Goal: Transaction & Acquisition: Book appointment/travel/reservation

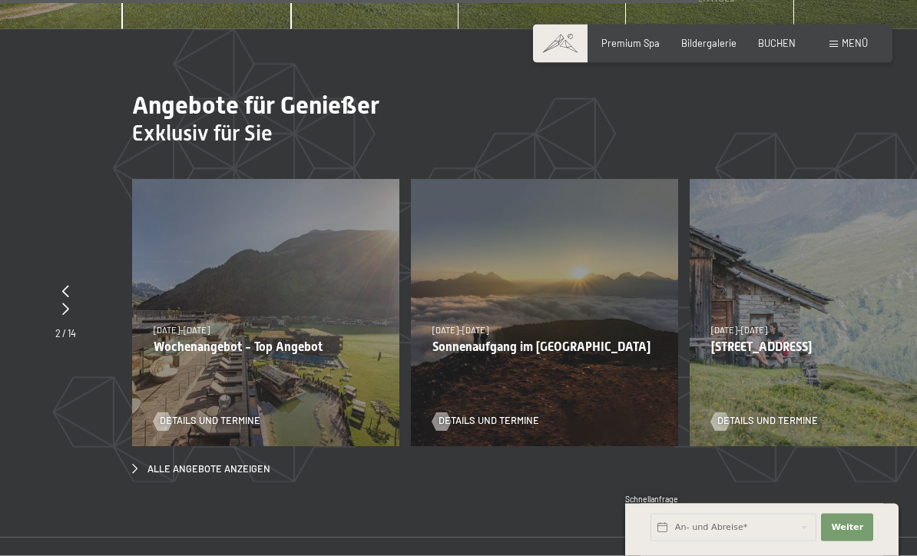
scroll to position [4207, 0]
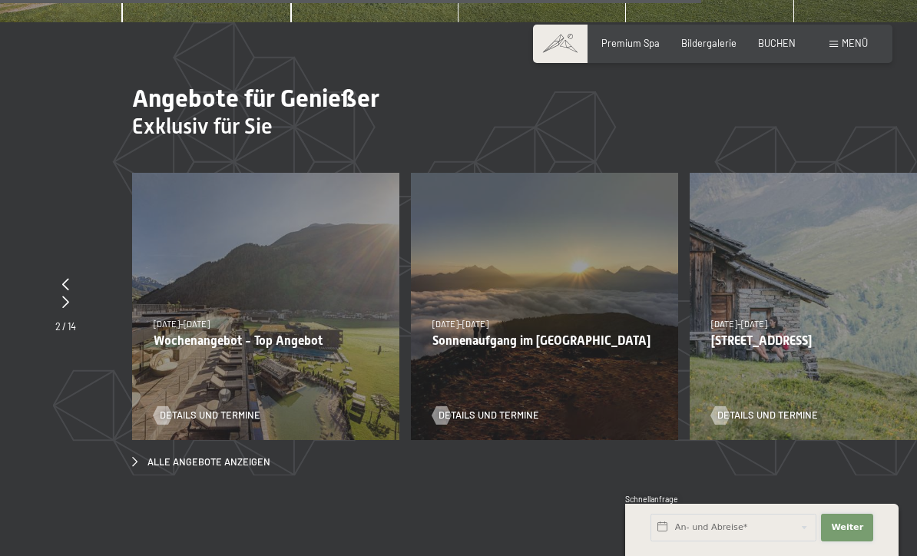
click at [872, 541] on button "Weiter Adressfelder ausblenden" at bounding box center [847, 528] width 52 height 28
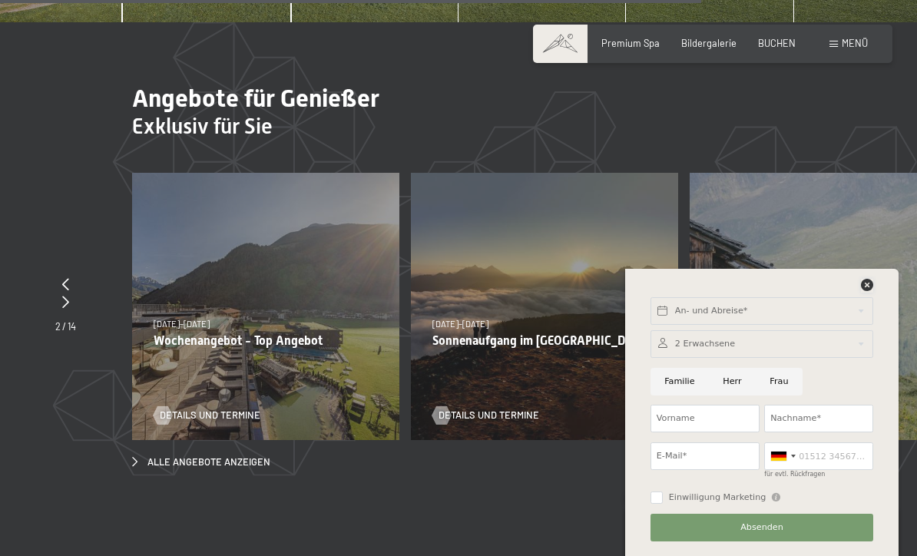
click at [861, 291] on icon at bounding box center [867, 285] width 12 height 12
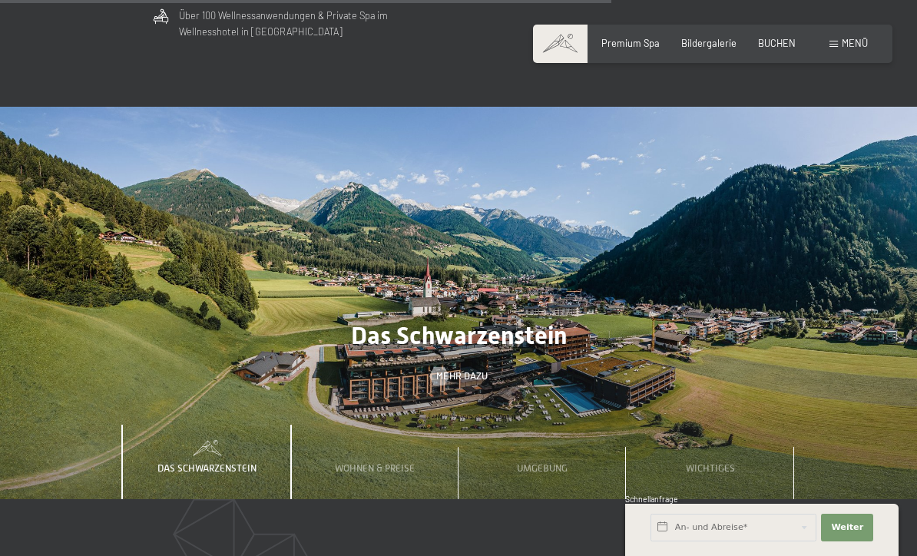
scroll to position [3704, 0]
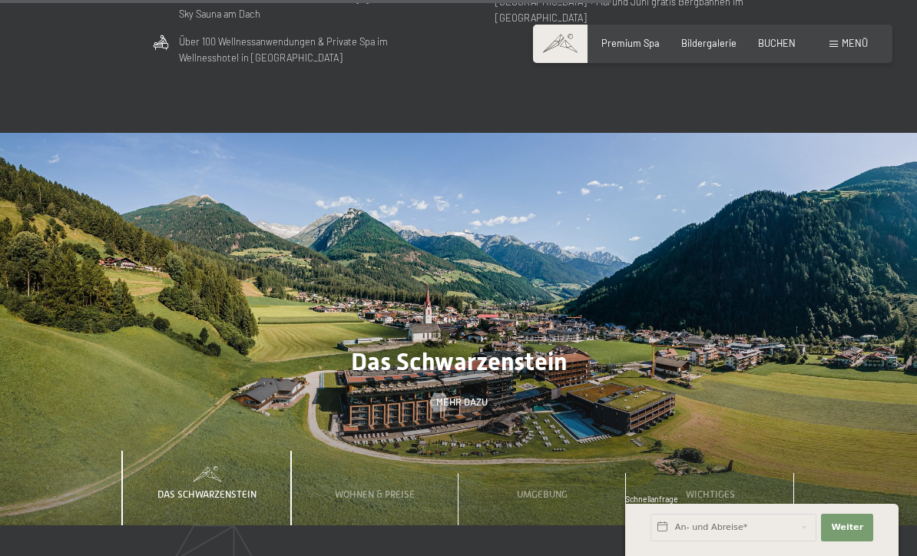
click at [848, 45] on span "Menü" at bounding box center [855, 43] width 26 height 12
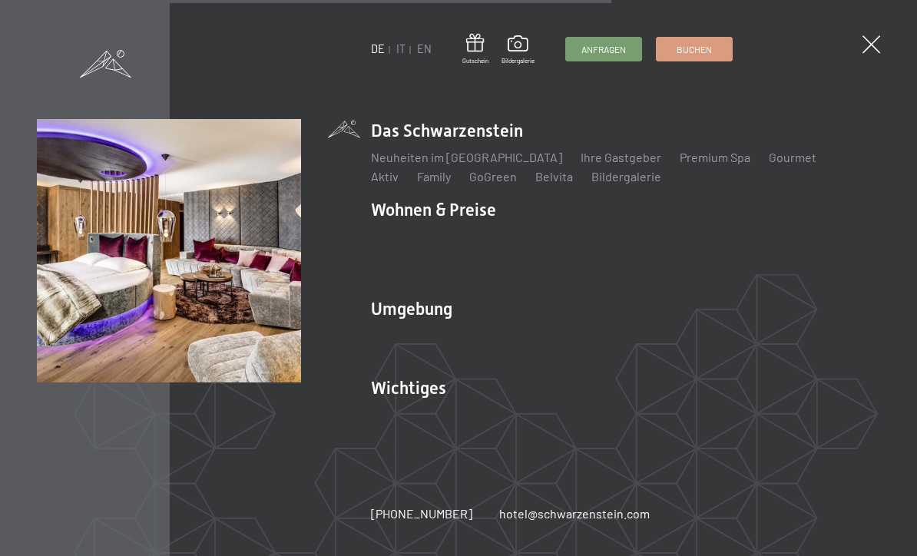
click at [707, 236] on link "Familienpreise" at bounding box center [709, 236] width 80 height 15
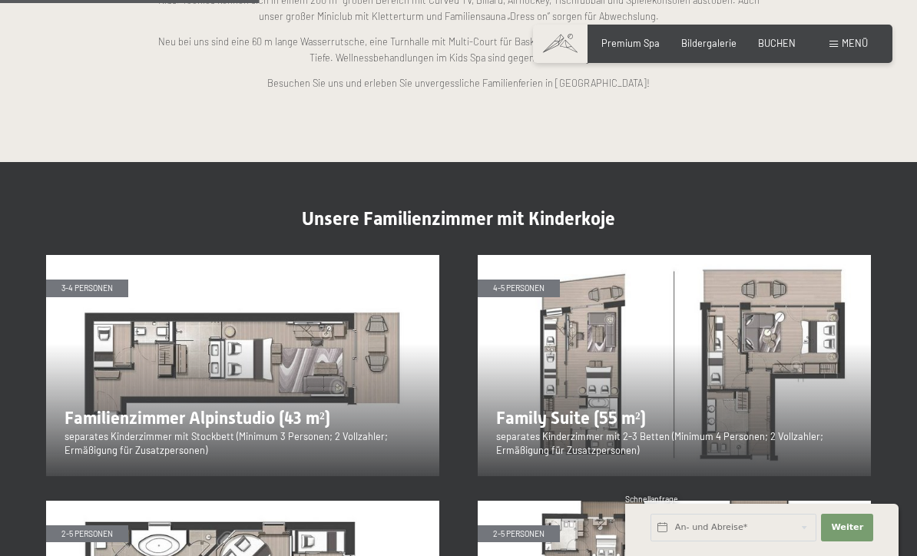
scroll to position [1433, 0]
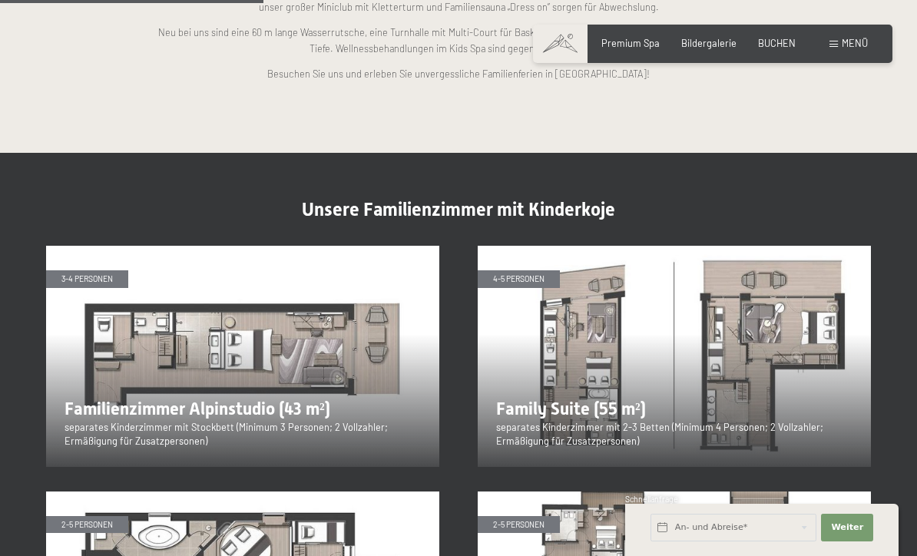
click at [577, 389] on img at bounding box center [674, 356] width 393 height 221
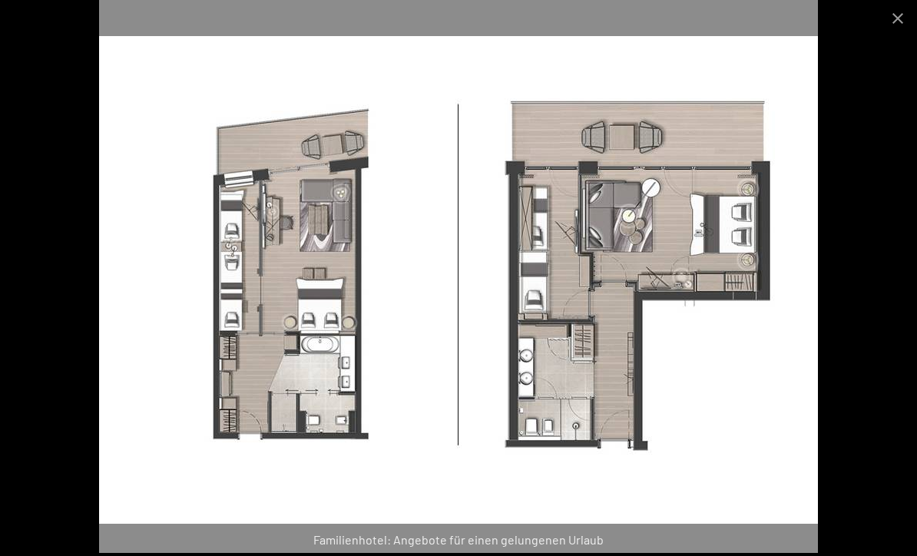
click at [898, 18] on button "Close gallery" at bounding box center [897, 18] width 38 height 36
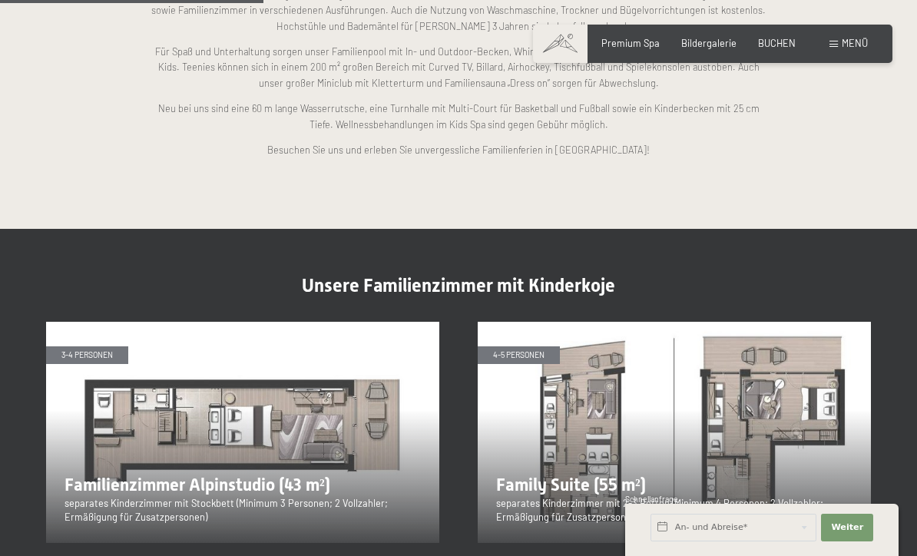
scroll to position [1338, 0]
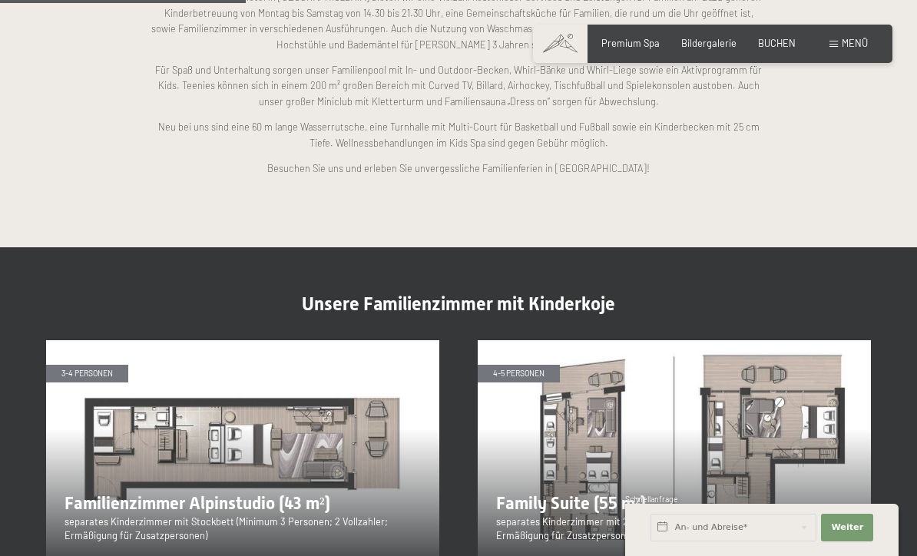
click at [779, 41] on span "BUCHEN" at bounding box center [777, 43] width 38 height 12
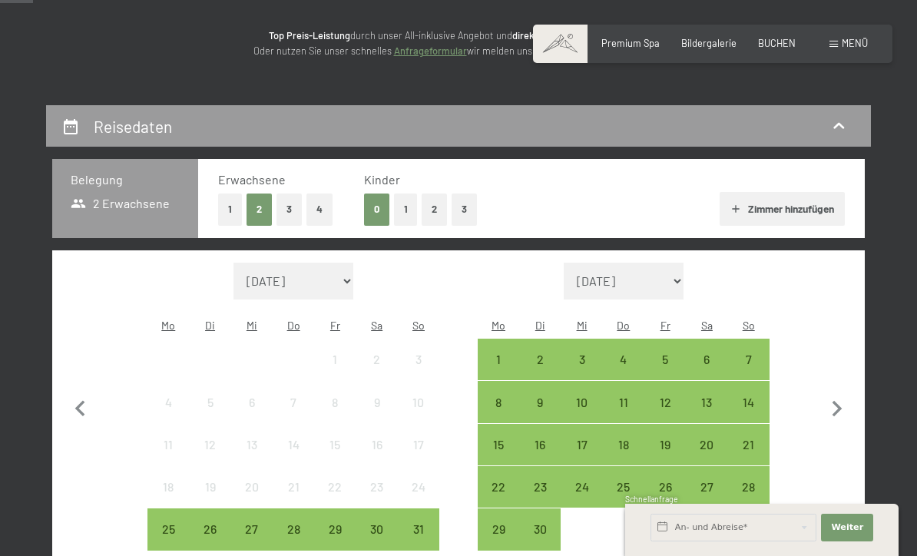
scroll to position [191, 0]
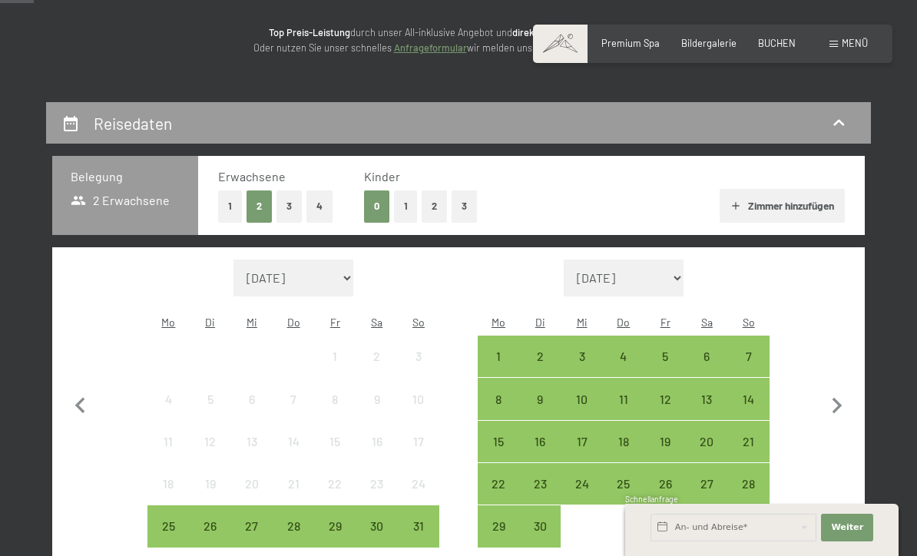
click at [465, 207] on button "3" at bounding box center [463, 205] width 25 height 31
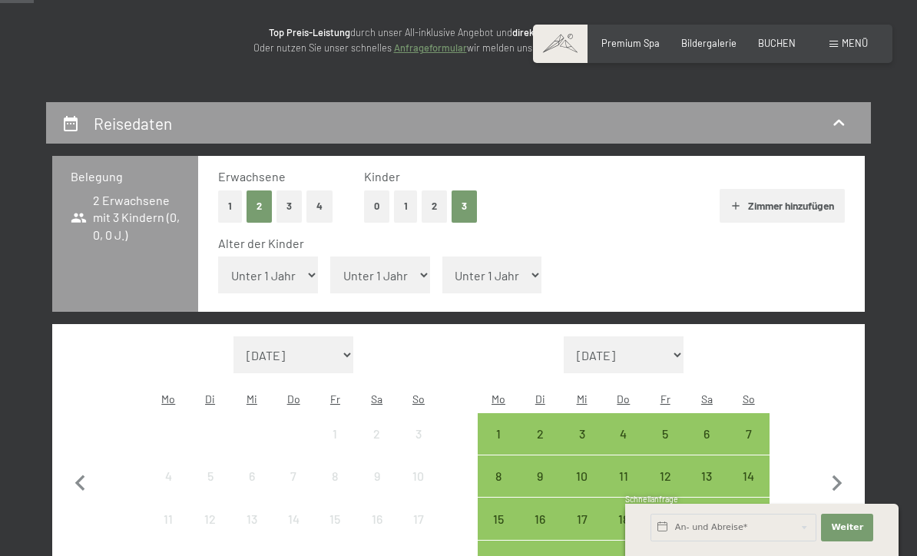
click at [294, 265] on select "Unter 1 Jahr 1 Jahr 2 Jahre 3 Jahre 4 Jahre 5 Jahre 6 Jahre 7 Jahre 8 Jahre 9 J…" at bounding box center [268, 274] width 100 height 37
select select "10"
click at [405, 272] on select "Unter 1 Jahr 1 Jahr 2 Jahre 3 Jahre 4 Jahre 5 Jahre 6 Jahre 7 Jahre 8 Jahre 9 J…" at bounding box center [380, 274] width 100 height 37
click at [387, 262] on select "Unter 1 Jahr 1 Jahr 2 Jahre 3 Jahre 4 Jahre 5 Jahre 6 Jahre 7 Jahre 8 Jahre 9 J…" at bounding box center [380, 274] width 100 height 37
select select "13"
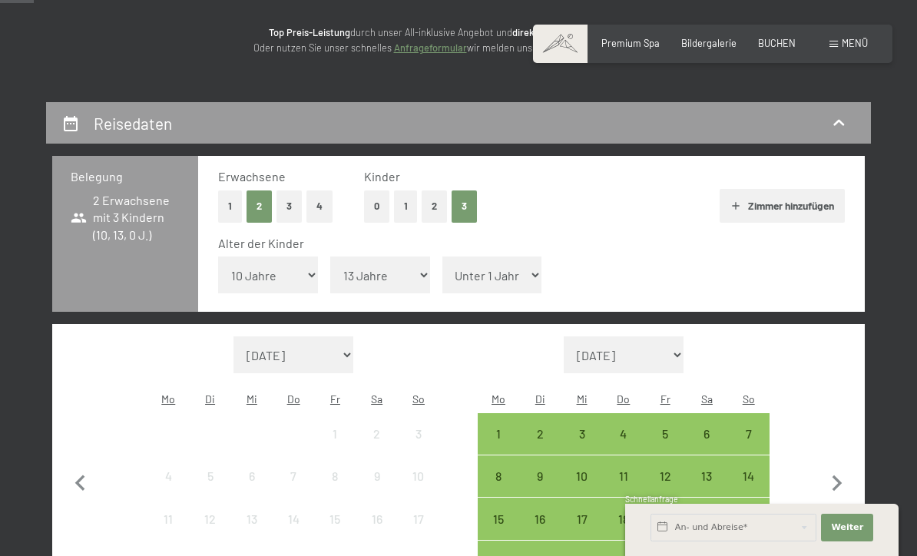
click at [508, 260] on select "Unter 1 Jahr 1 Jahr 2 Jahre 3 Jahre 4 Jahre 5 Jahre 6 Jahre 7 Jahre 8 Jahre 9 J…" at bounding box center [492, 274] width 100 height 37
select select "17"
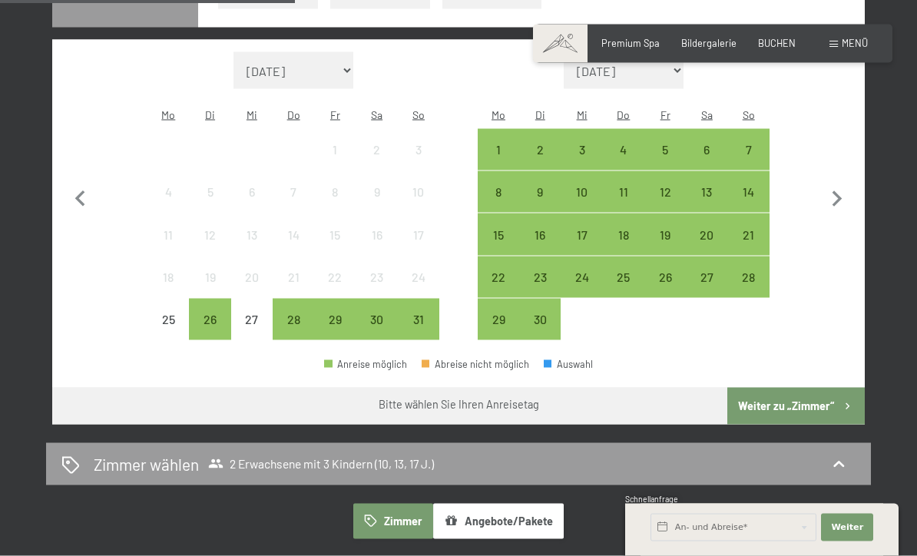
click at [832, 184] on icon "button" at bounding box center [837, 200] width 32 height 32
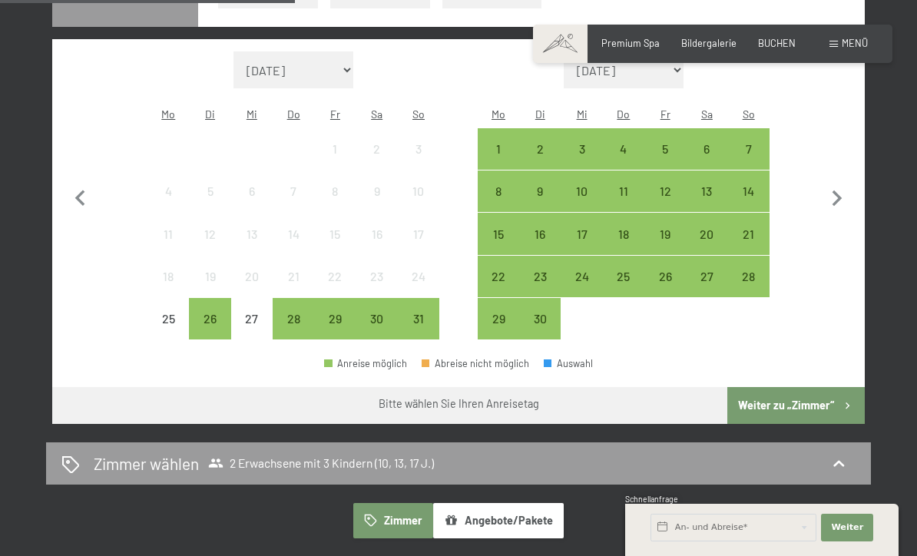
select select "[DATE]"
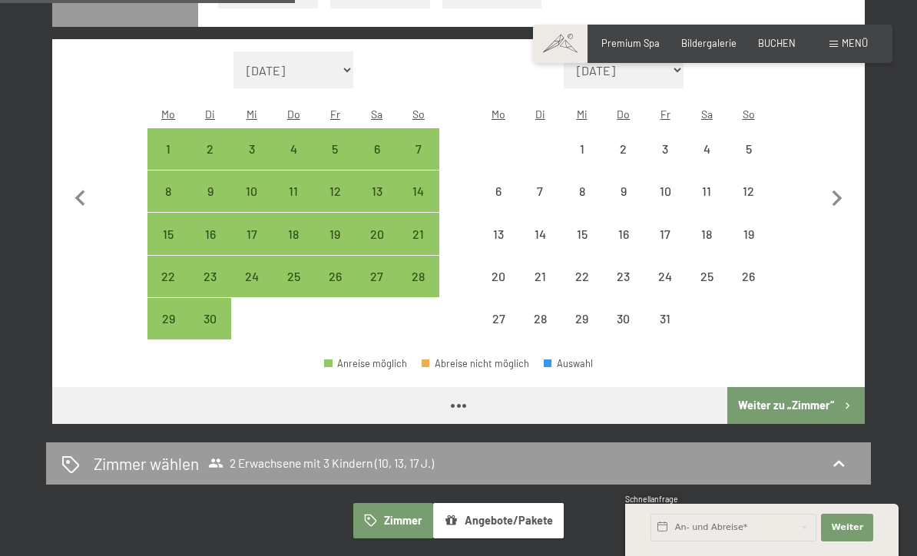
click at [844, 183] on icon "button" at bounding box center [837, 199] width 32 height 32
select select "[DATE]"
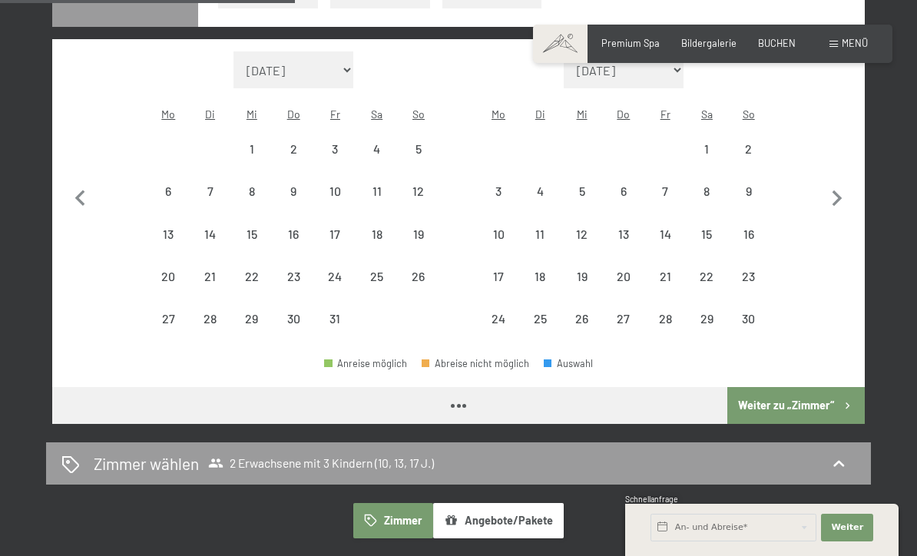
select select "[DATE]"
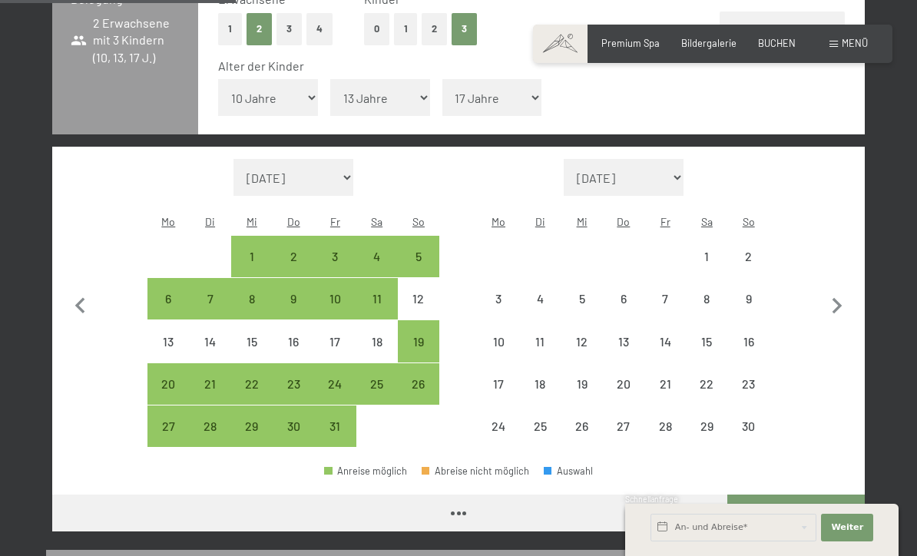
scroll to position [368, 0]
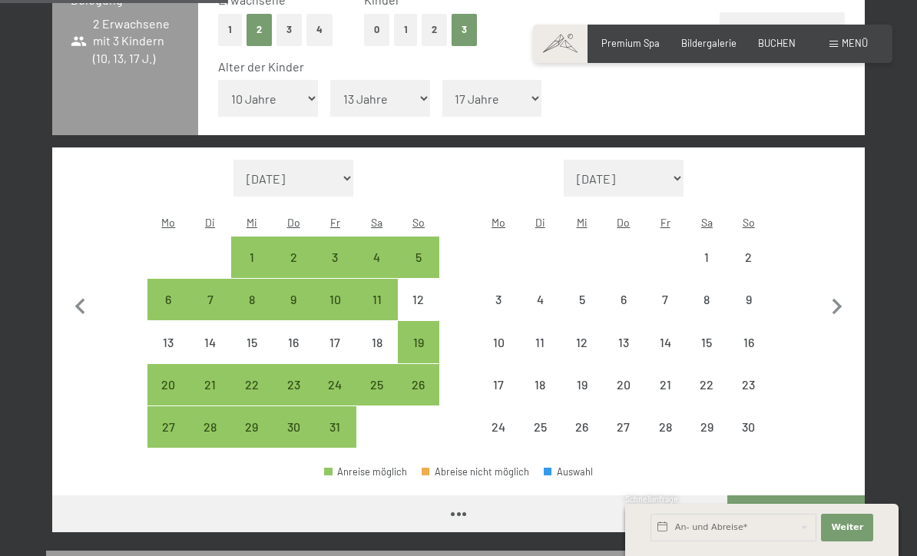
select select "[DATE]"
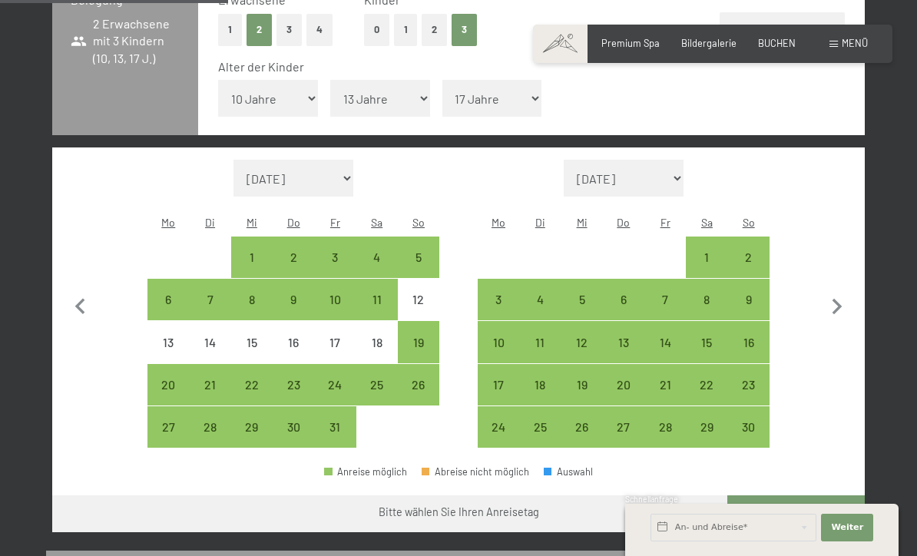
click at [844, 291] on icon "button" at bounding box center [837, 307] width 32 height 32
select select "[DATE]"
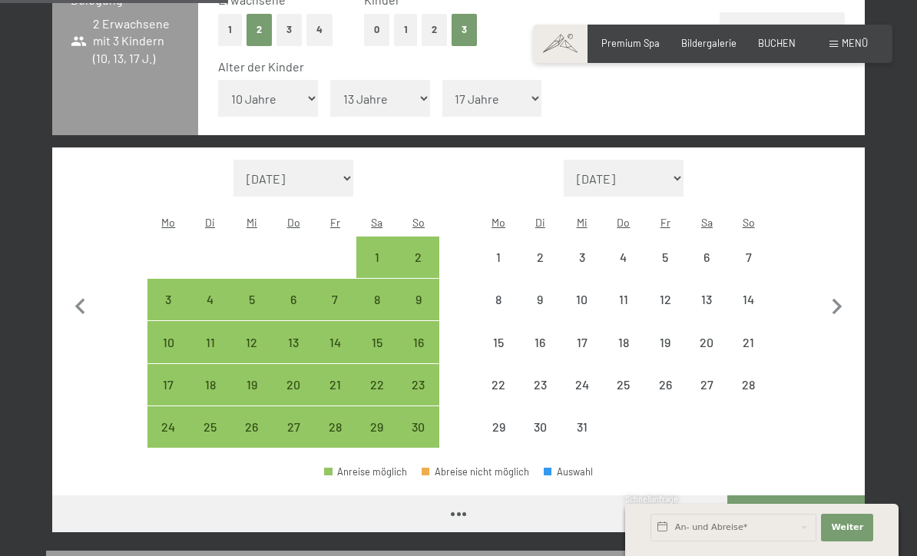
click at [831, 291] on icon "button" at bounding box center [837, 307] width 32 height 32
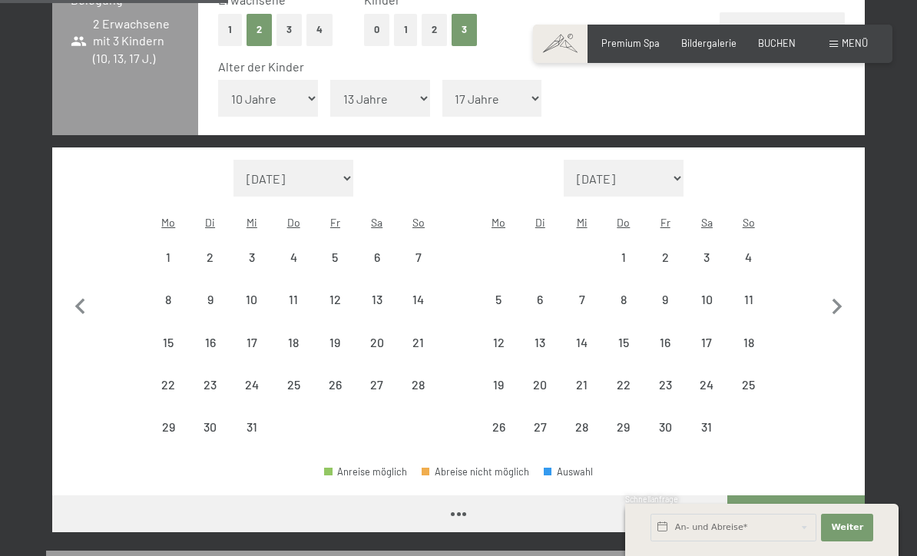
select select "[DATE]"
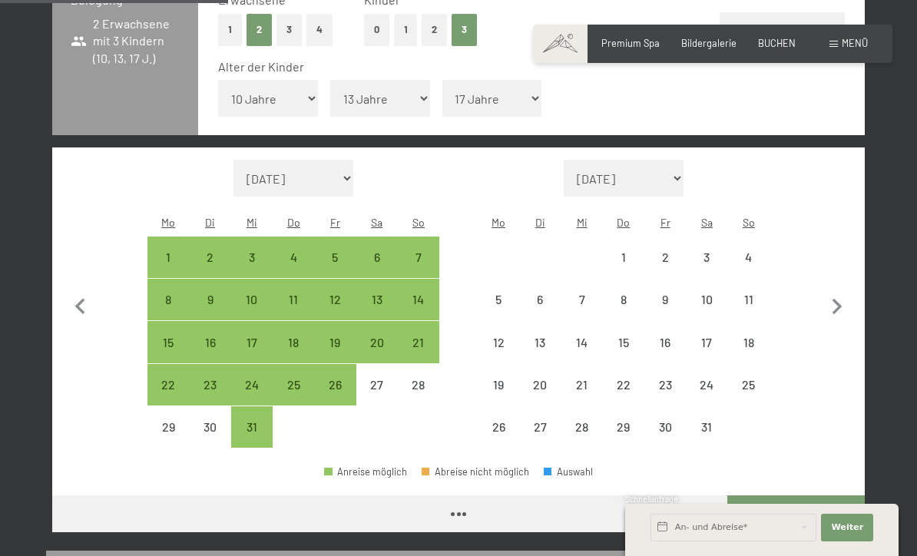
select select "[DATE]"
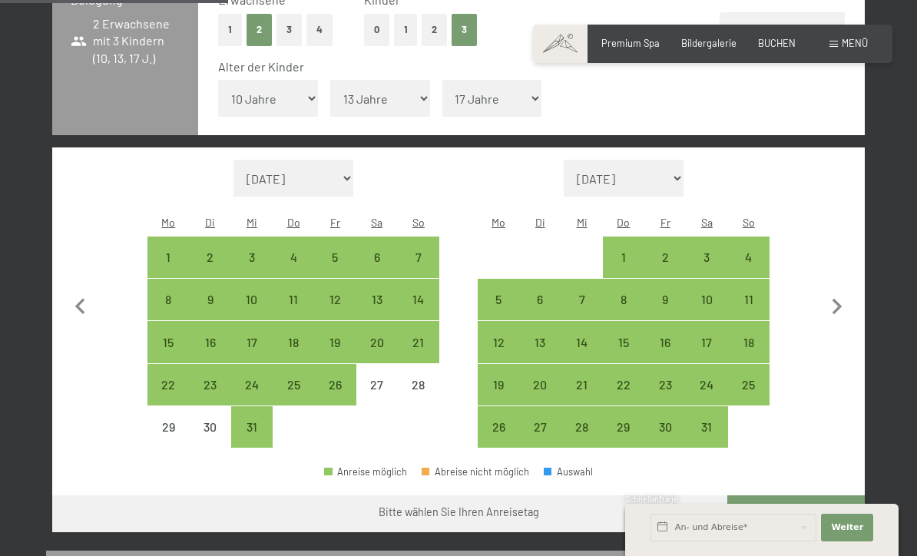
click at [837, 291] on icon "button" at bounding box center [837, 307] width 32 height 32
select select "[DATE]"
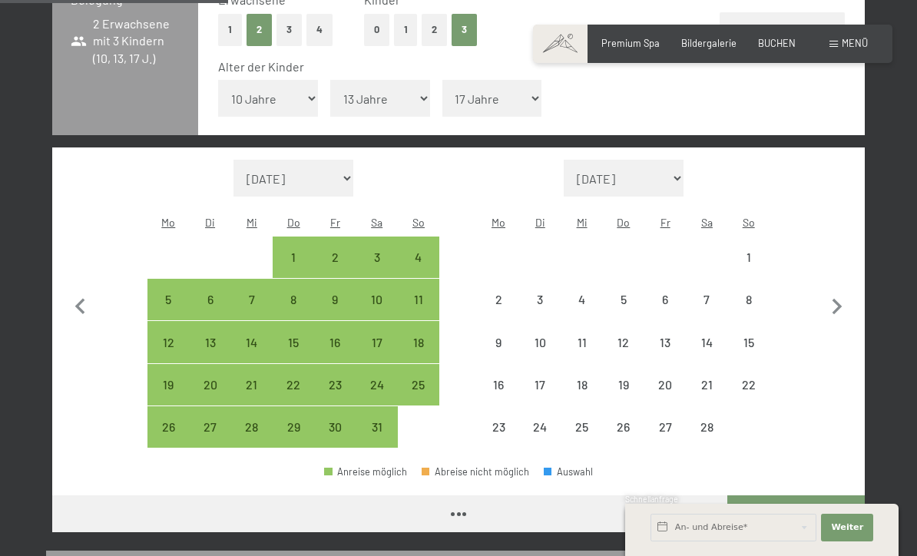
select select "[DATE]"
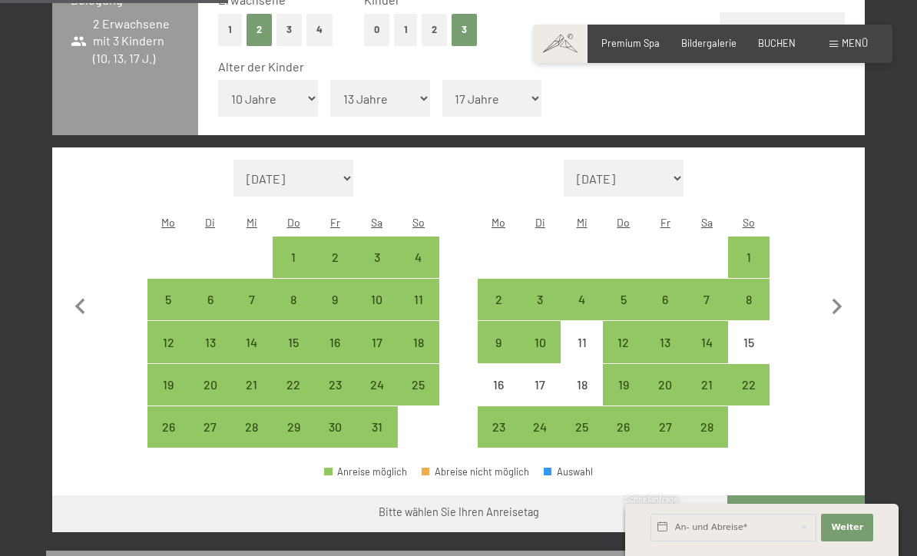
click at [835, 299] on icon "button" at bounding box center [837, 307] width 10 height 16
select select "[DATE]"
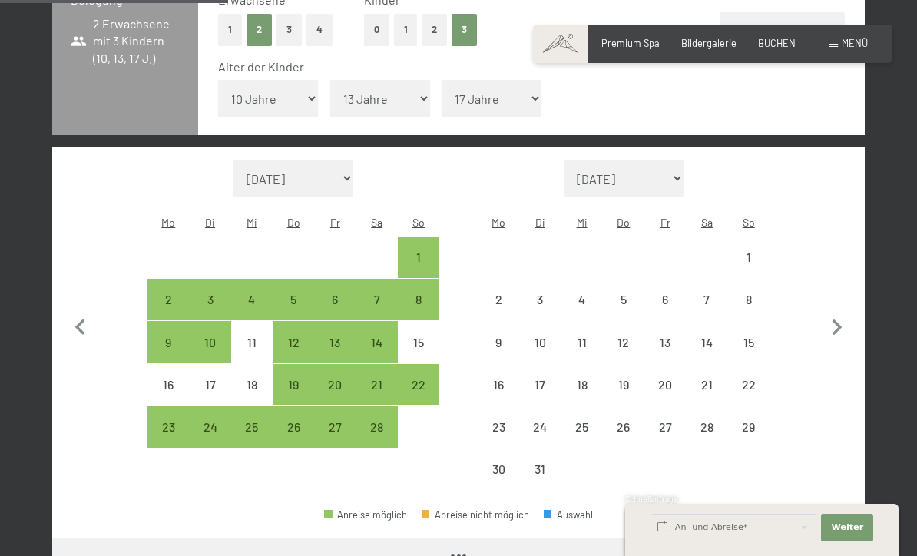
select select "[DATE]"
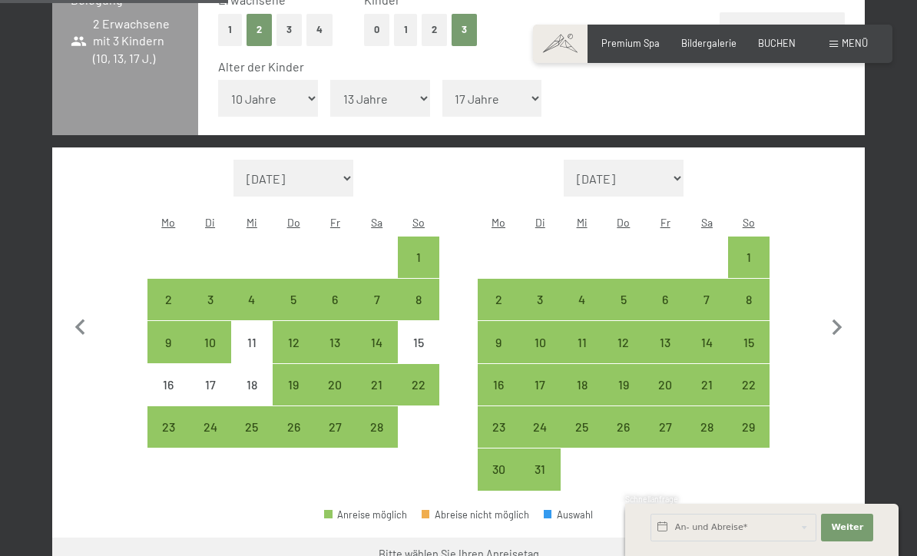
click at [837, 319] on icon "button" at bounding box center [837, 327] width 10 height 16
select select "[DATE]"
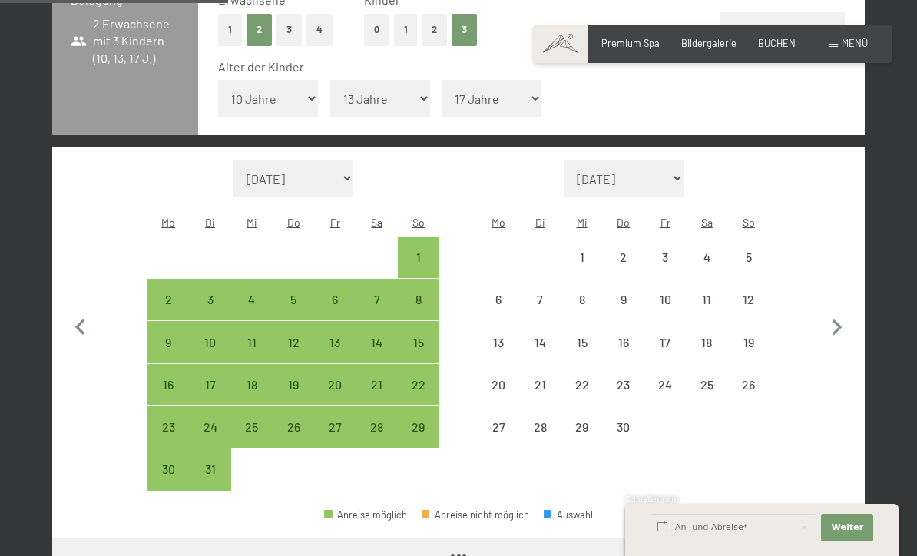
select select "[DATE]"
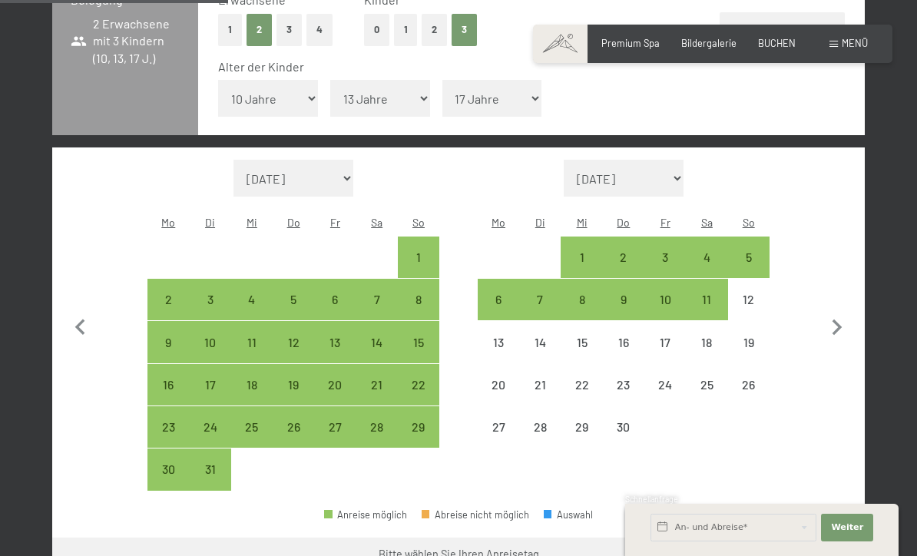
click at [838, 312] on icon "button" at bounding box center [837, 328] width 32 height 32
select select "[DATE]"
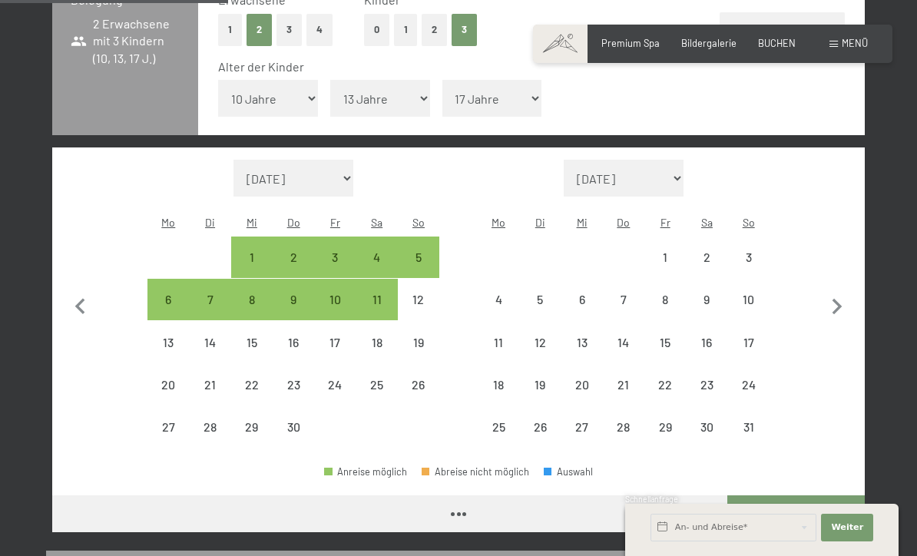
select select "[DATE]"
click at [843, 291] on icon "button" at bounding box center [837, 307] width 32 height 32
select select "[DATE]"
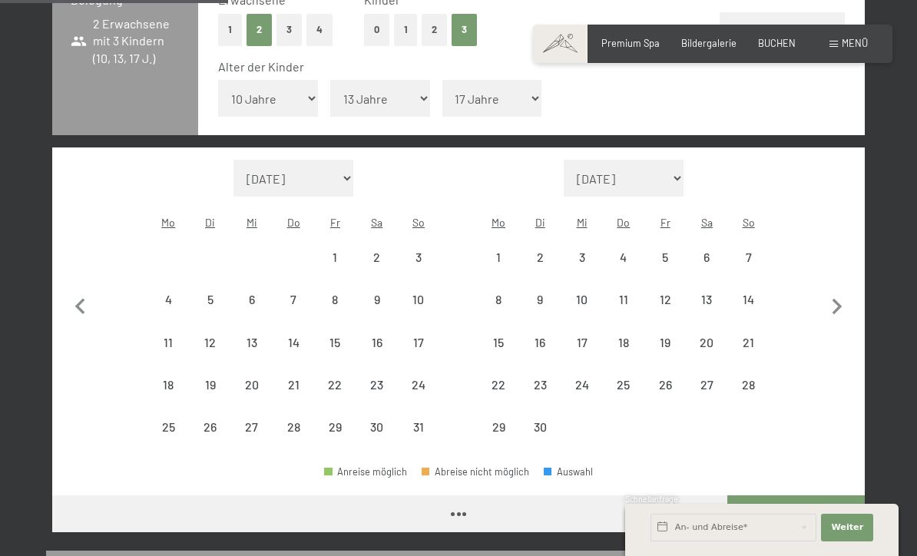
select select "[DATE]"
click at [493, 251] on div "1" at bounding box center [498, 270] width 38 height 38
select select "[DATE]"
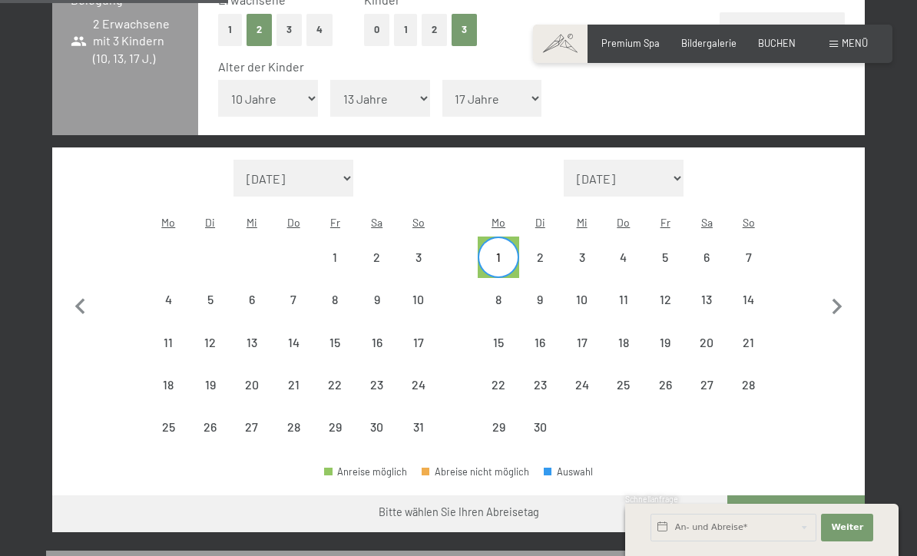
click at [714, 251] on div "6" at bounding box center [706, 270] width 38 height 38
select select "[DATE]"
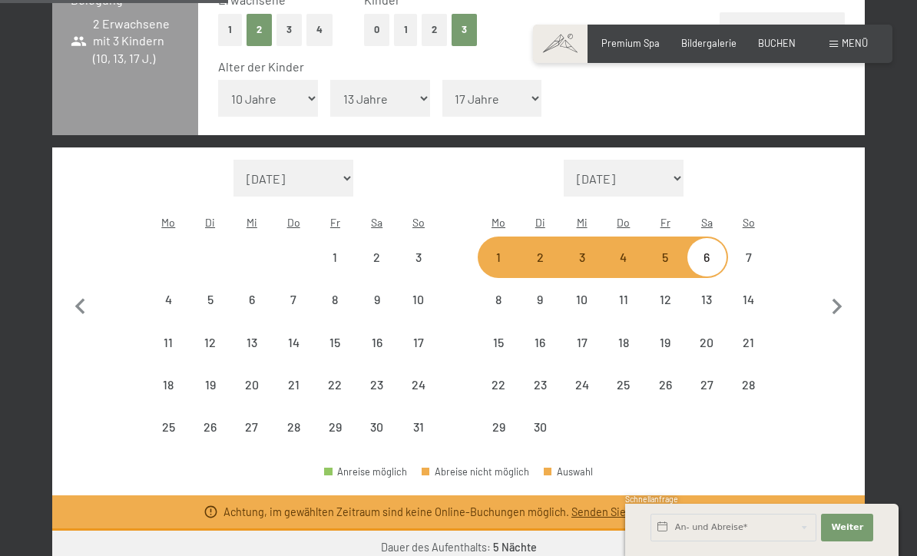
click at [818, 275] on div "Monat/Jahr [DATE] [DATE] Oktober 2025 [DATE] Dezember 2025 Januar 2026 Februar …" at bounding box center [459, 304] width 764 height 289
click at [830, 291] on icon "button" at bounding box center [837, 307] width 32 height 32
select select "[DATE]"
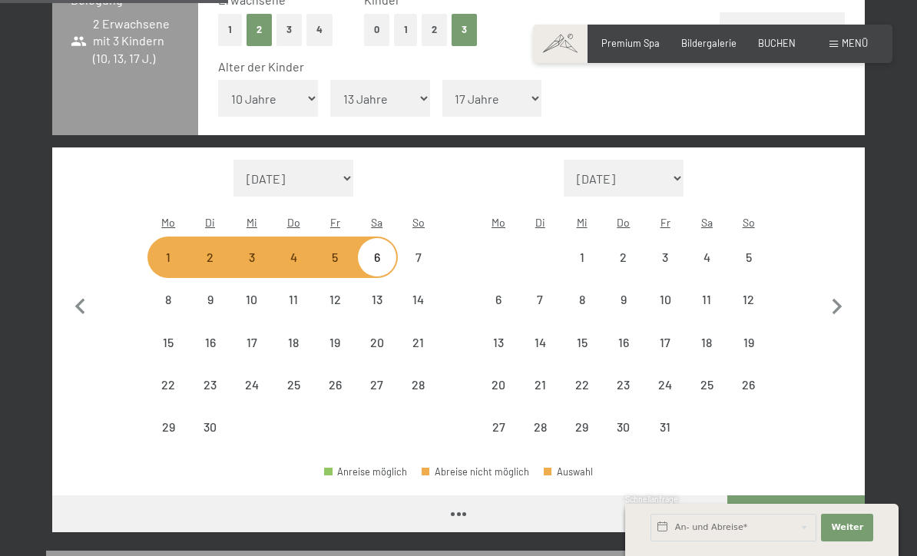
select select "[DATE]"
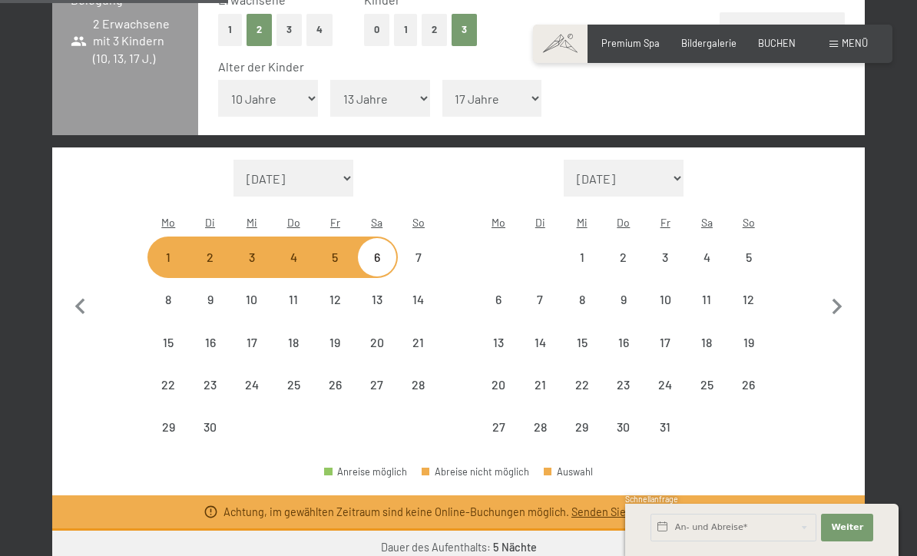
click at [838, 299] on icon "button" at bounding box center [837, 307] width 10 height 16
select select "[DATE]"
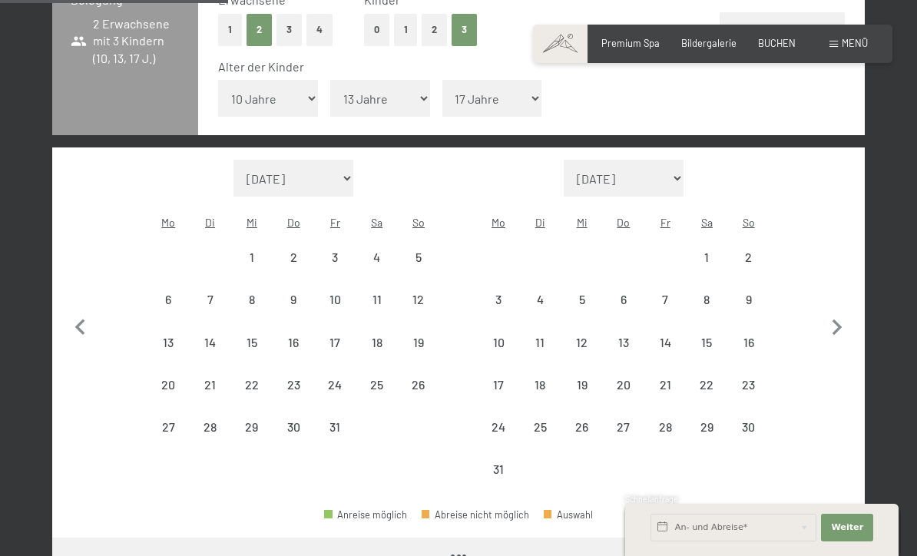
select select "[DATE]"
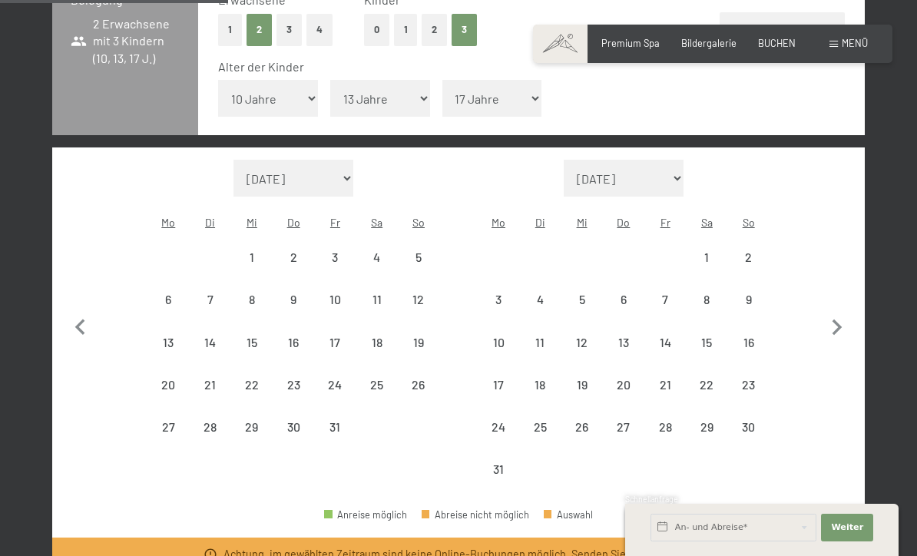
click at [838, 312] on icon "button" at bounding box center [837, 328] width 32 height 32
select select "[DATE]"
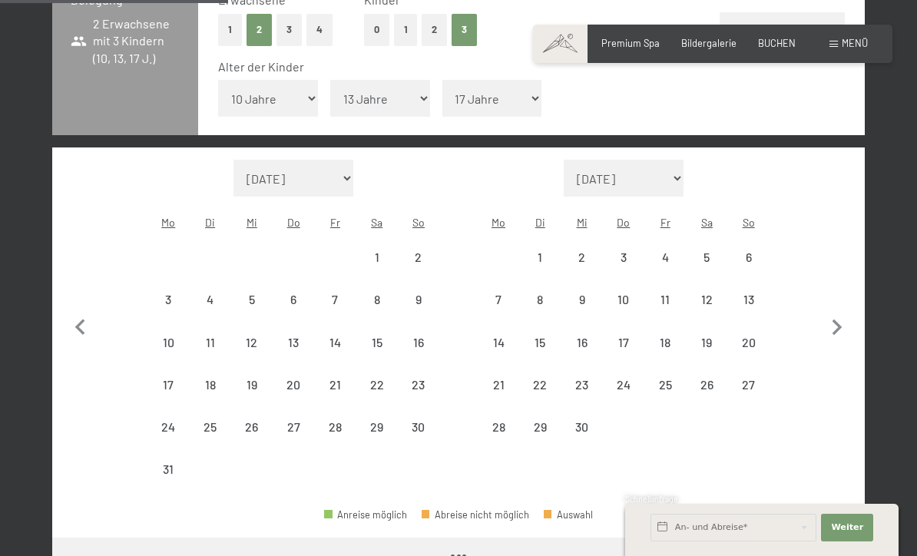
select select "[DATE]"
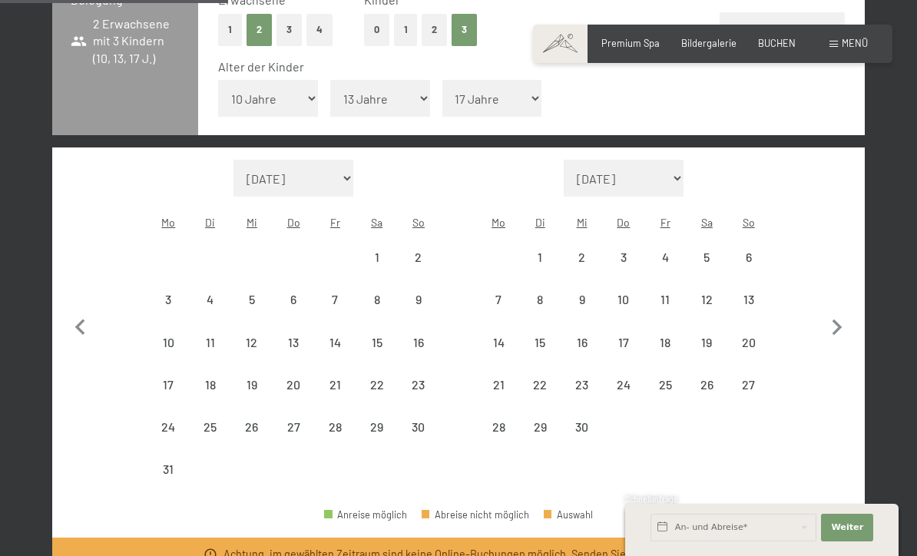
click at [838, 317] on icon "button" at bounding box center [837, 328] width 32 height 32
select select "[DATE]"
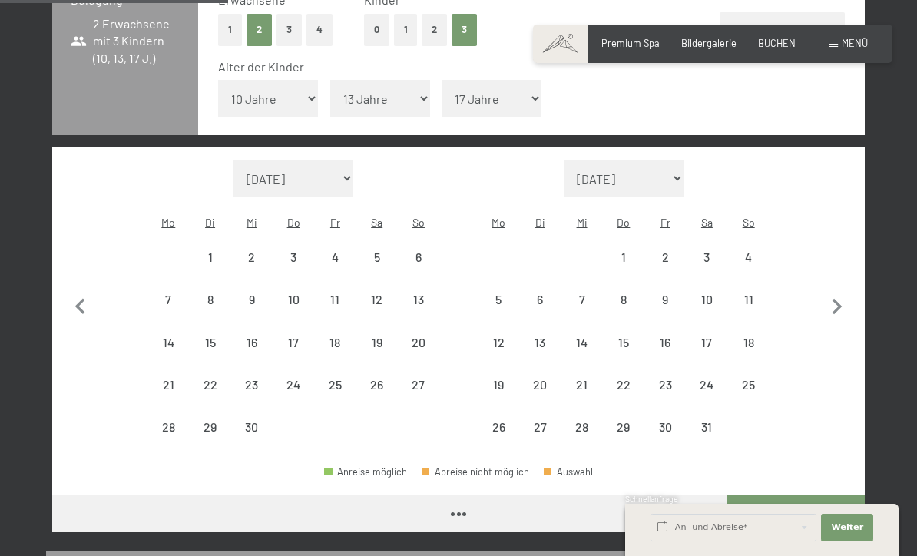
select select "[DATE]"
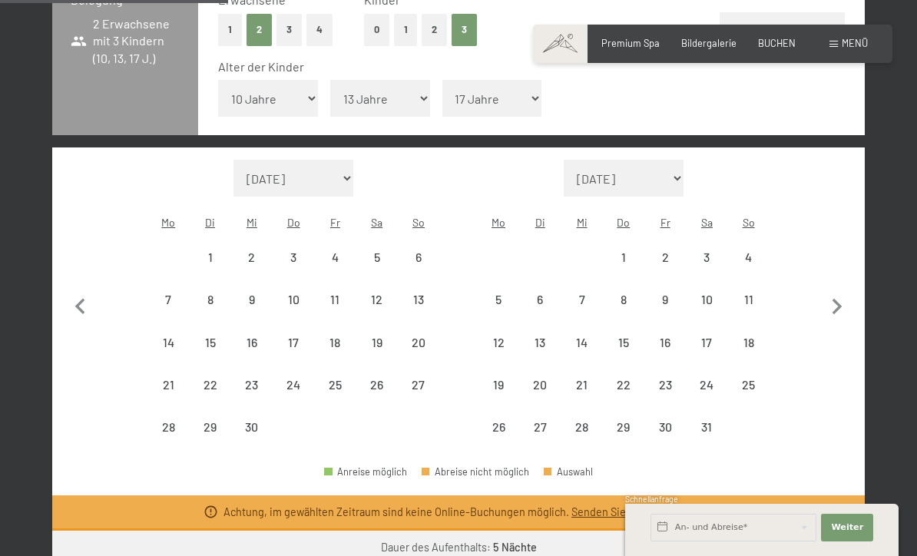
click at [838, 297] on icon "button" at bounding box center [837, 307] width 32 height 32
select select "[DATE]"
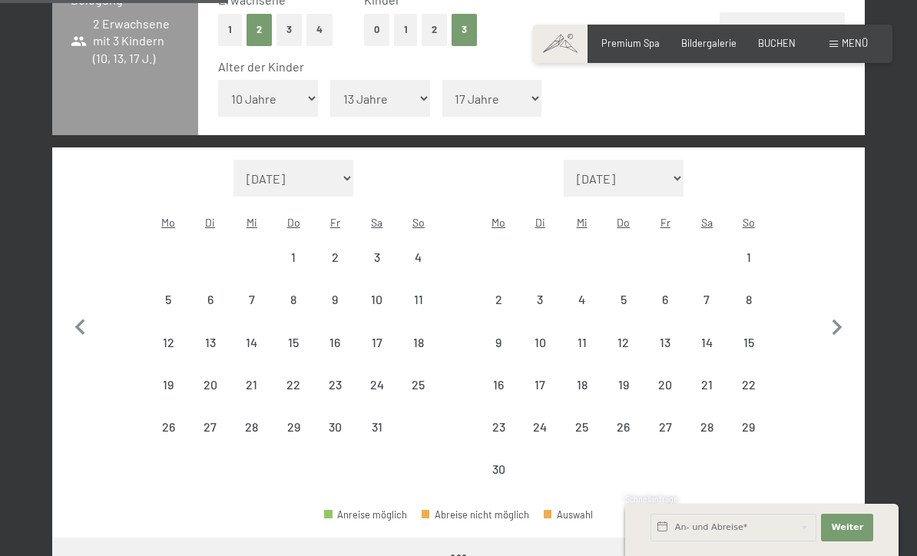
select select "[DATE]"
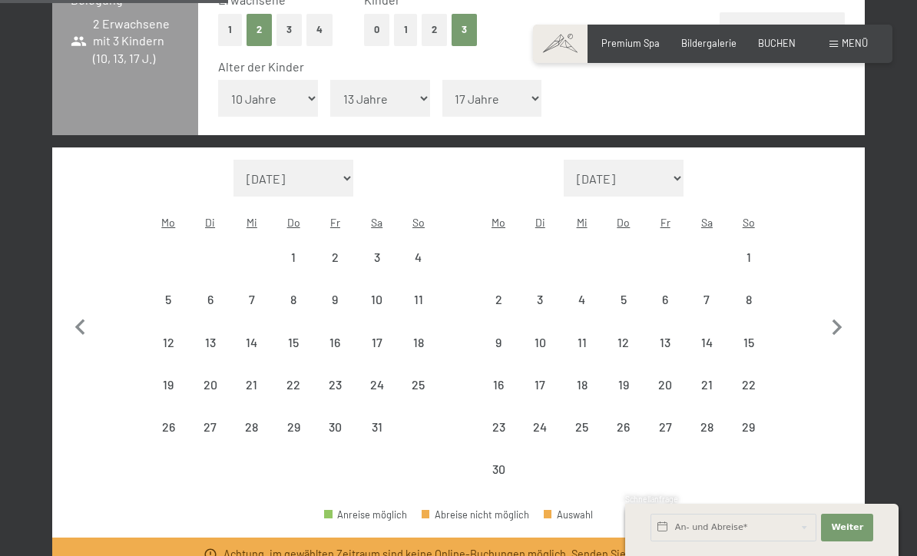
click at [832, 312] on icon "button" at bounding box center [837, 328] width 32 height 32
select select "[DATE]"
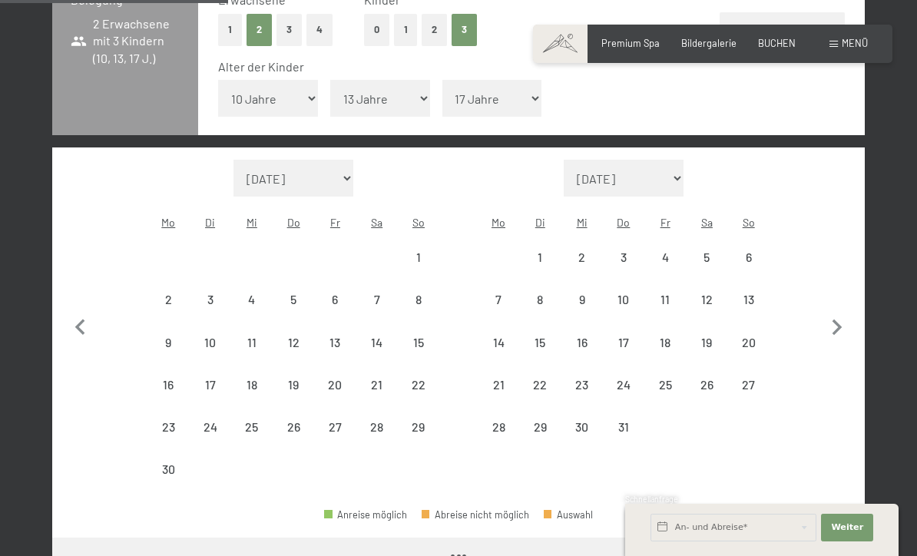
select select "[DATE]"
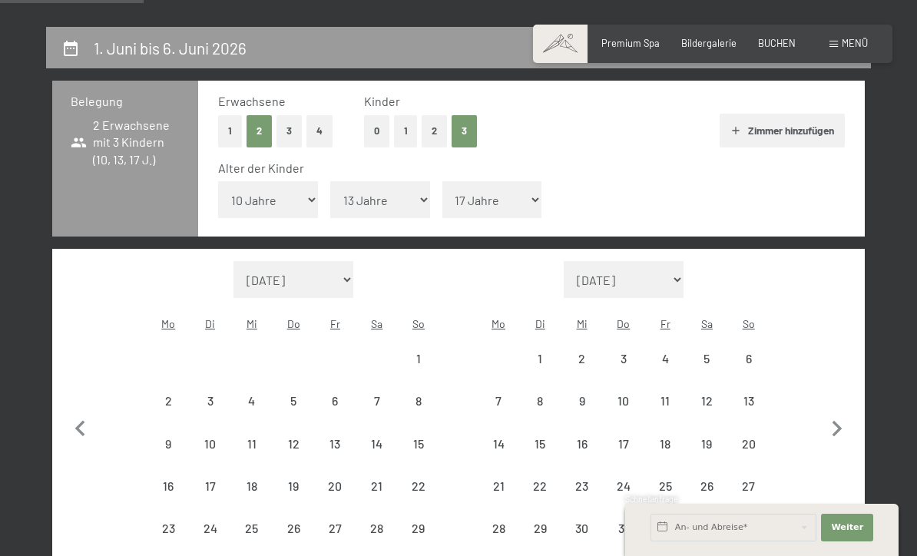
scroll to position [266, 0]
